Goal: Transaction & Acquisition: Purchase product/service

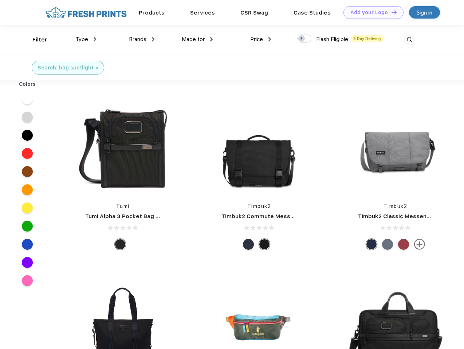
scroll to position [0, 0]
click at [370, 12] on link "Add your Logo Design Tool" at bounding box center [373, 12] width 60 height 13
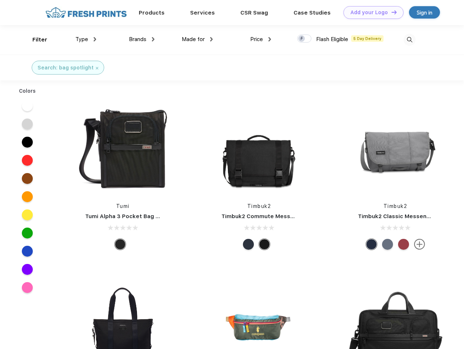
click at [0, 0] on div "Design Tool" at bounding box center [0, 0] width 0 height 0
click at [390, 12] on link "Add your Logo Design Tool" at bounding box center [373, 12] width 60 height 13
click at [35, 40] on div "Filter" at bounding box center [39, 40] width 15 height 8
click at [86, 39] on span "Type" at bounding box center [81, 39] width 13 height 7
click at [142, 39] on span "Brands" at bounding box center [137, 39] width 17 height 7
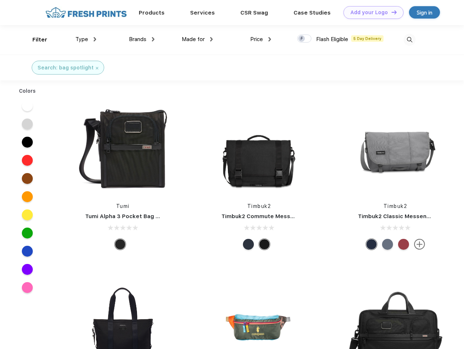
click at [197, 39] on span "Made for" at bounding box center [193, 39] width 23 height 7
click at [261, 39] on span "Price" at bounding box center [256, 39] width 13 height 7
click at [304, 39] on div at bounding box center [304, 39] width 14 height 8
click at [302, 39] on input "checkbox" at bounding box center [299, 36] width 5 height 5
click at [409, 40] on img at bounding box center [409, 40] width 12 height 12
